Goal: Task Accomplishment & Management: Use online tool/utility

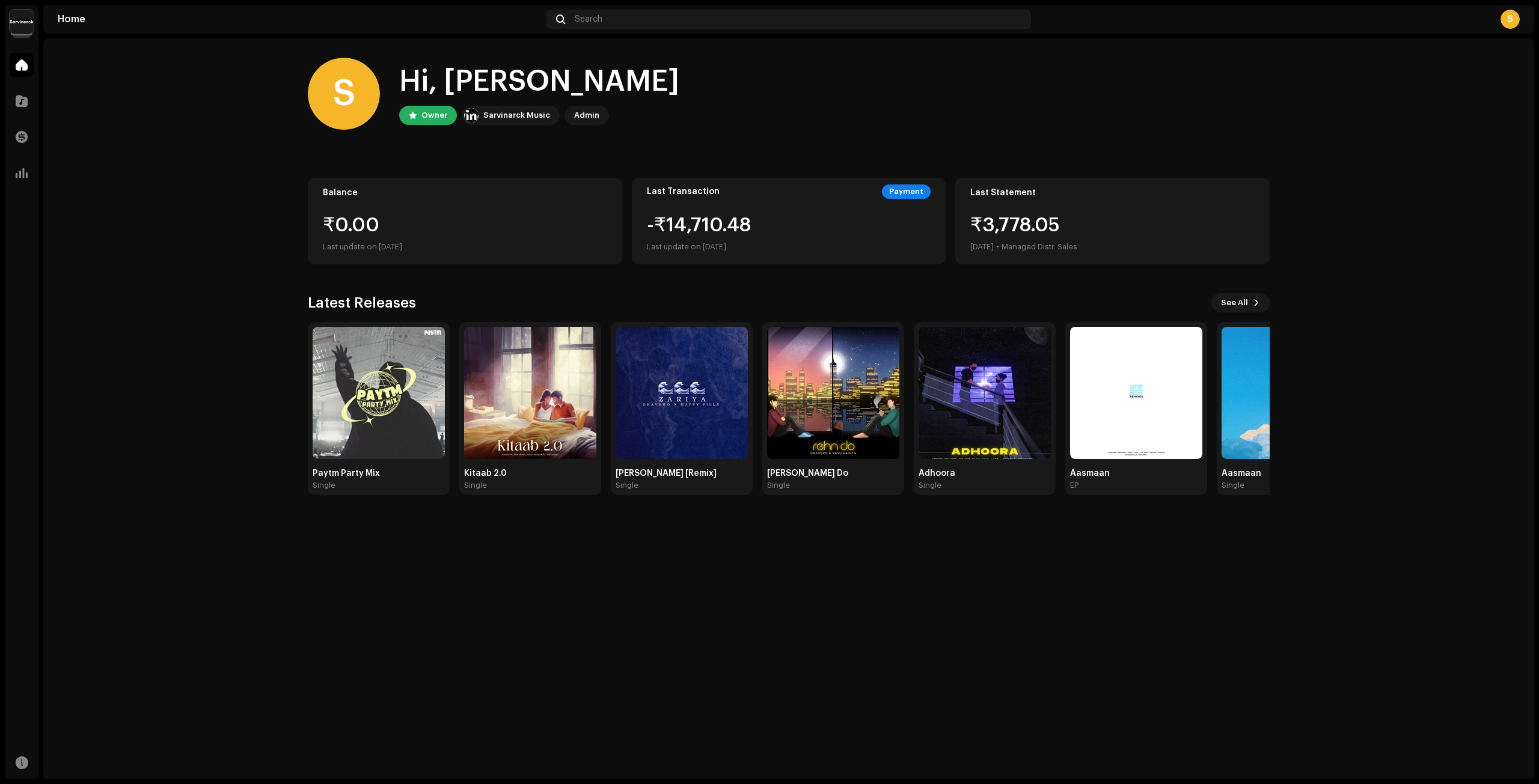
click at [24, 24] on img at bounding box center [21, 21] width 24 height 24
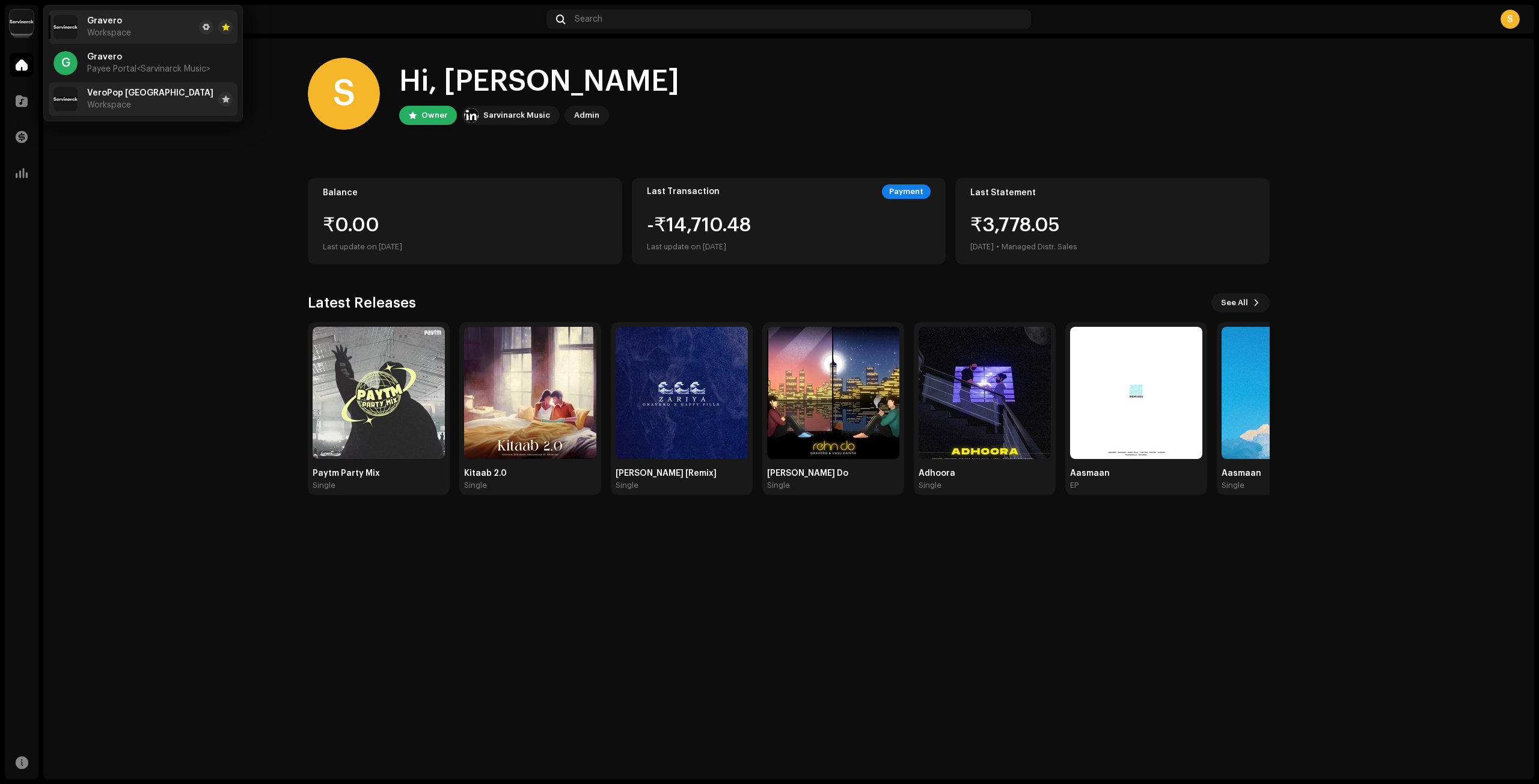
click at [103, 96] on span "VeroPop [GEOGRAPHIC_DATA]" at bounding box center [150, 92] width 126 height 9
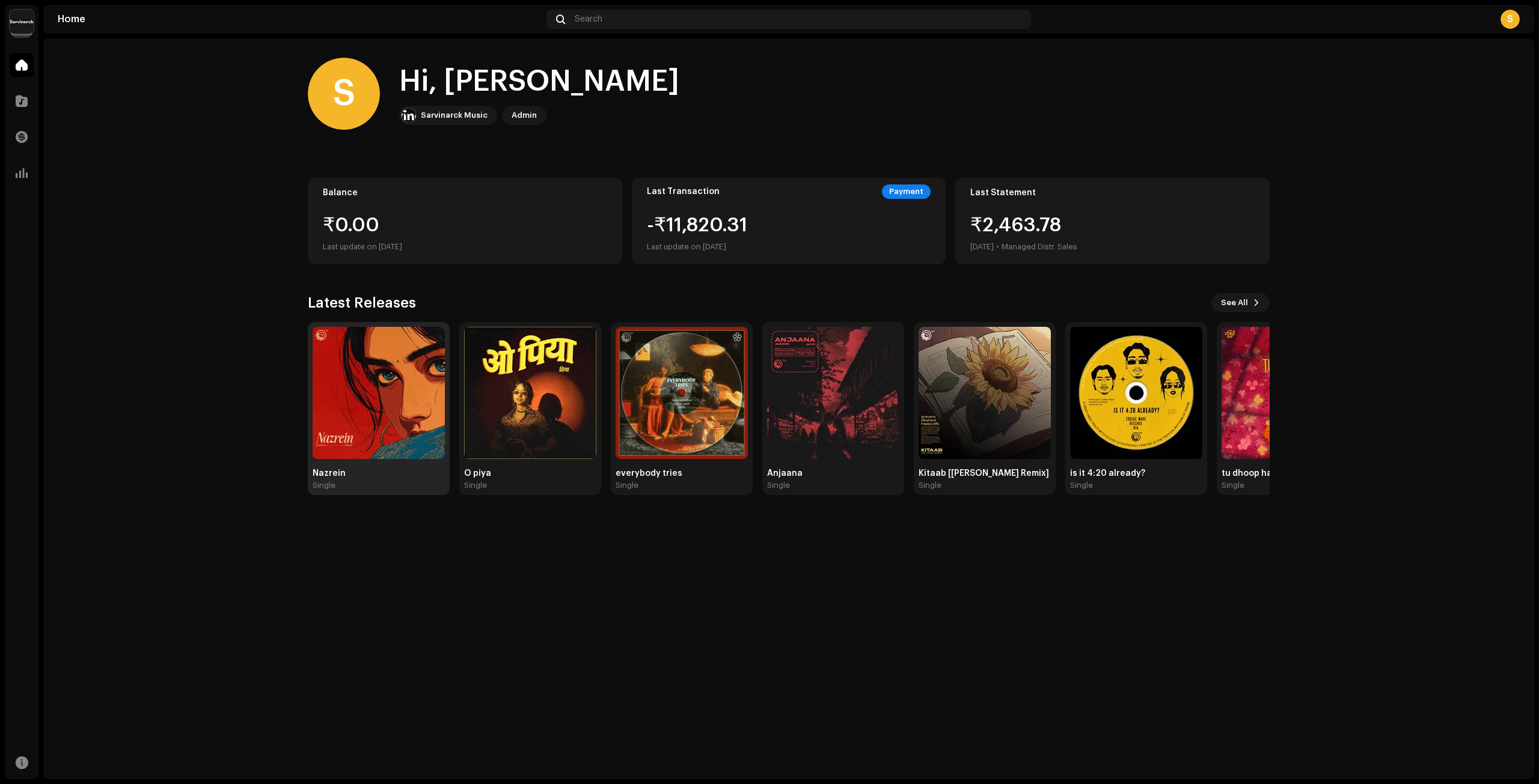
click at [359, 366] on img at bounding box center [378, 392] width 132 height 132
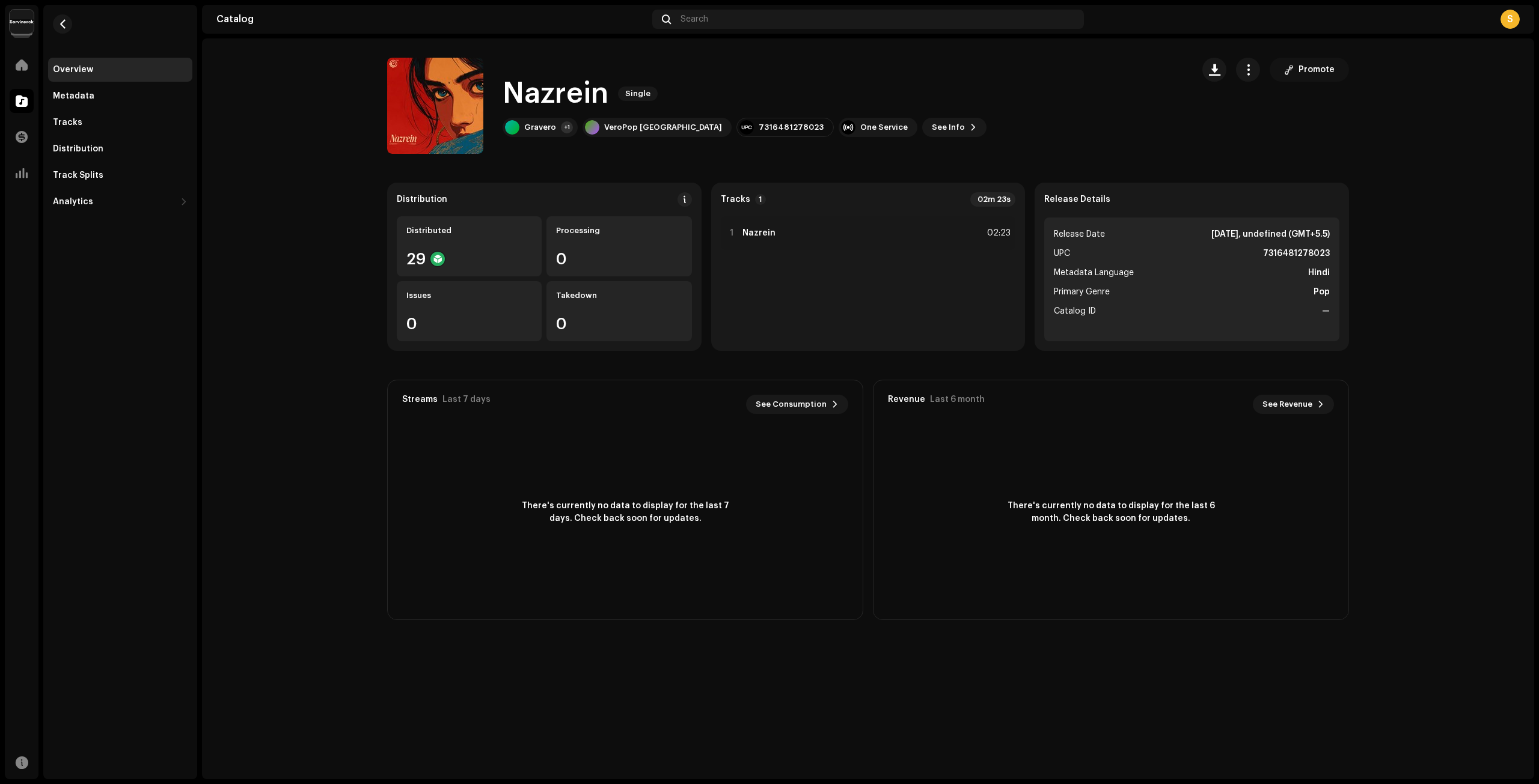
click at [1324, 68] on span "Promote" at bounding box center [1316, 69] width 36 height 24
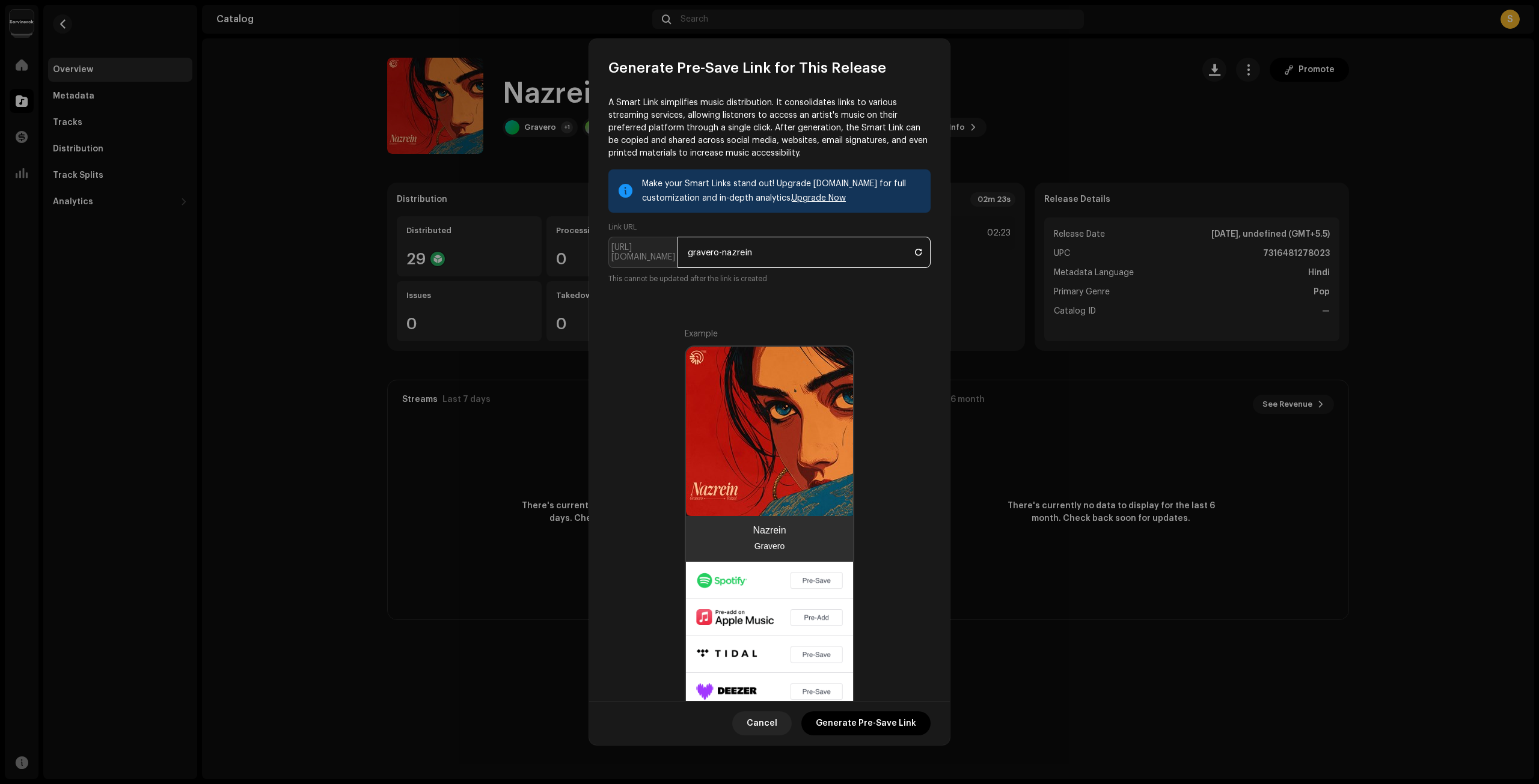
click at [719, 258] on input "gravero-nazrein" at bounding box center [804, 252] width 253 height 31
type input "veropop-nazrein"
click at [889, 719] on span "Generate Pre-Save Link" at bounding box center [866, 723] width 101 height 24
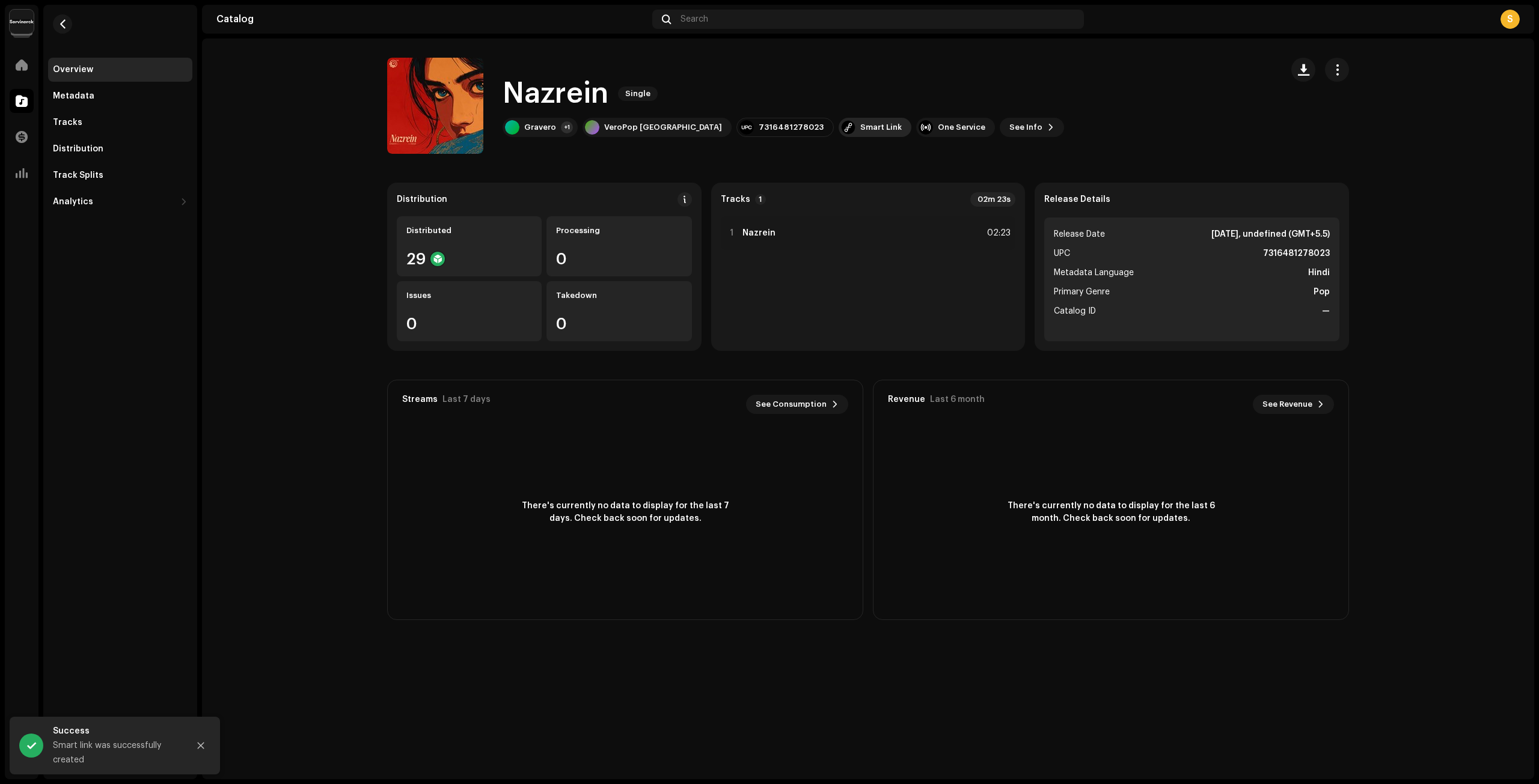
click at [860, 127] on div "Smart Link" at bounding box center [881, 127] width 41 height 9
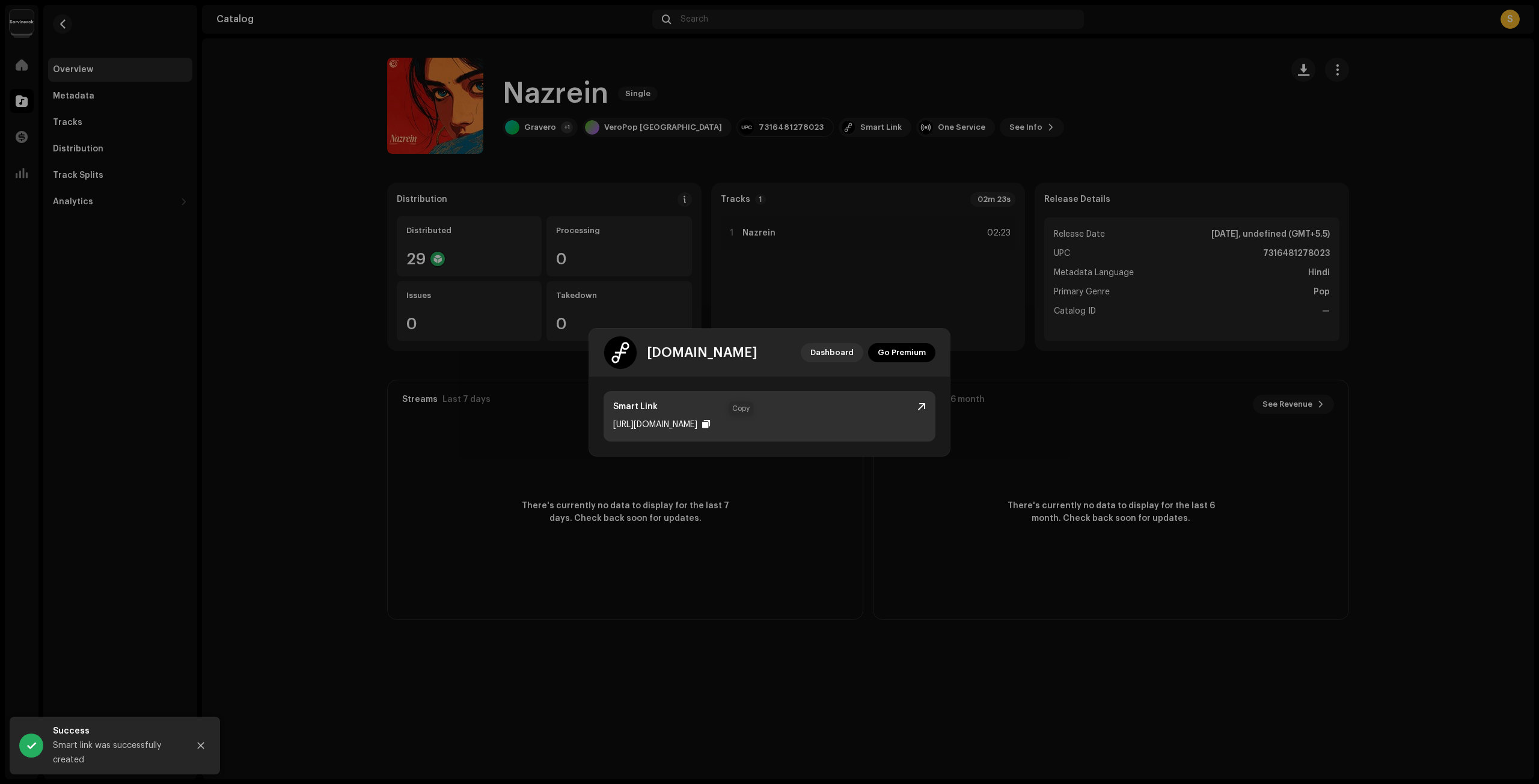
click at [710, 420] on div at bounding box center [706, 424] width 8 height 9
